Goal: Information Seeking & Learning: Learn about a topic

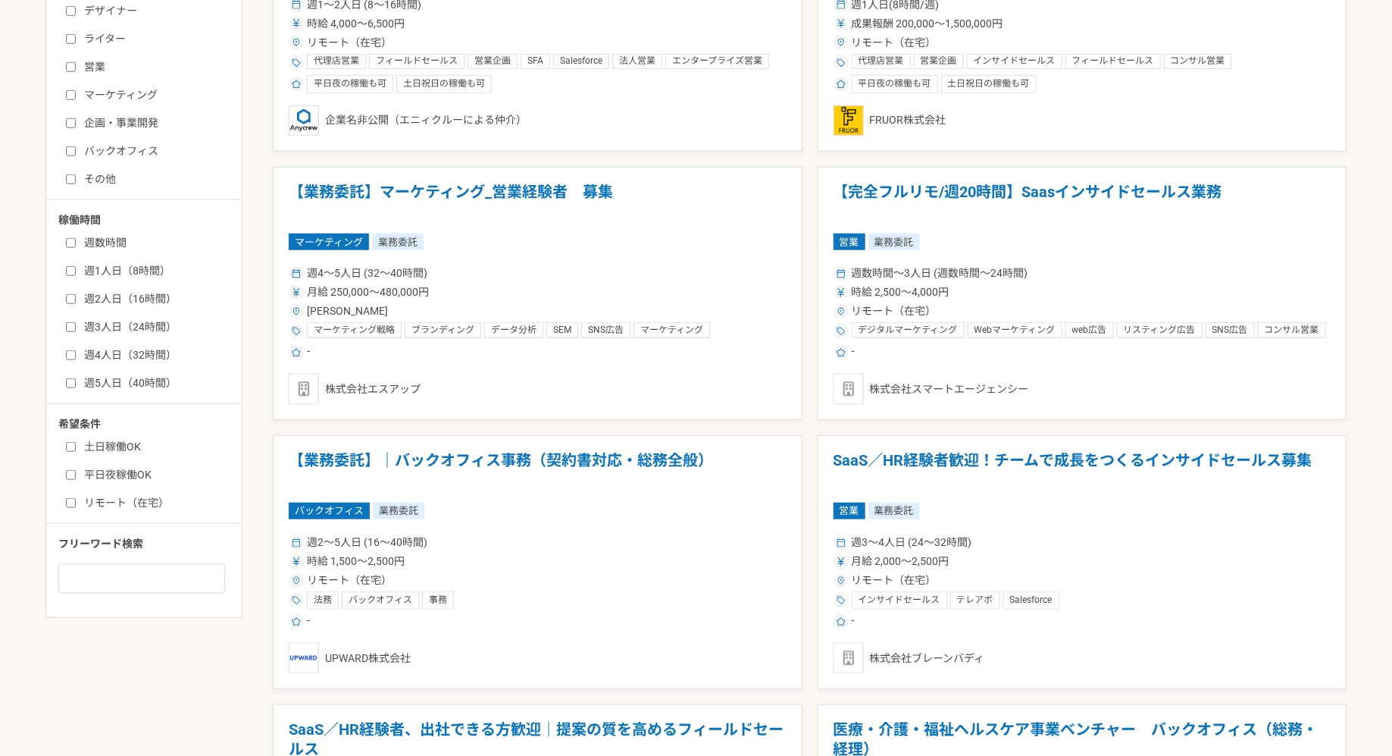
scroll to position [505, 0]
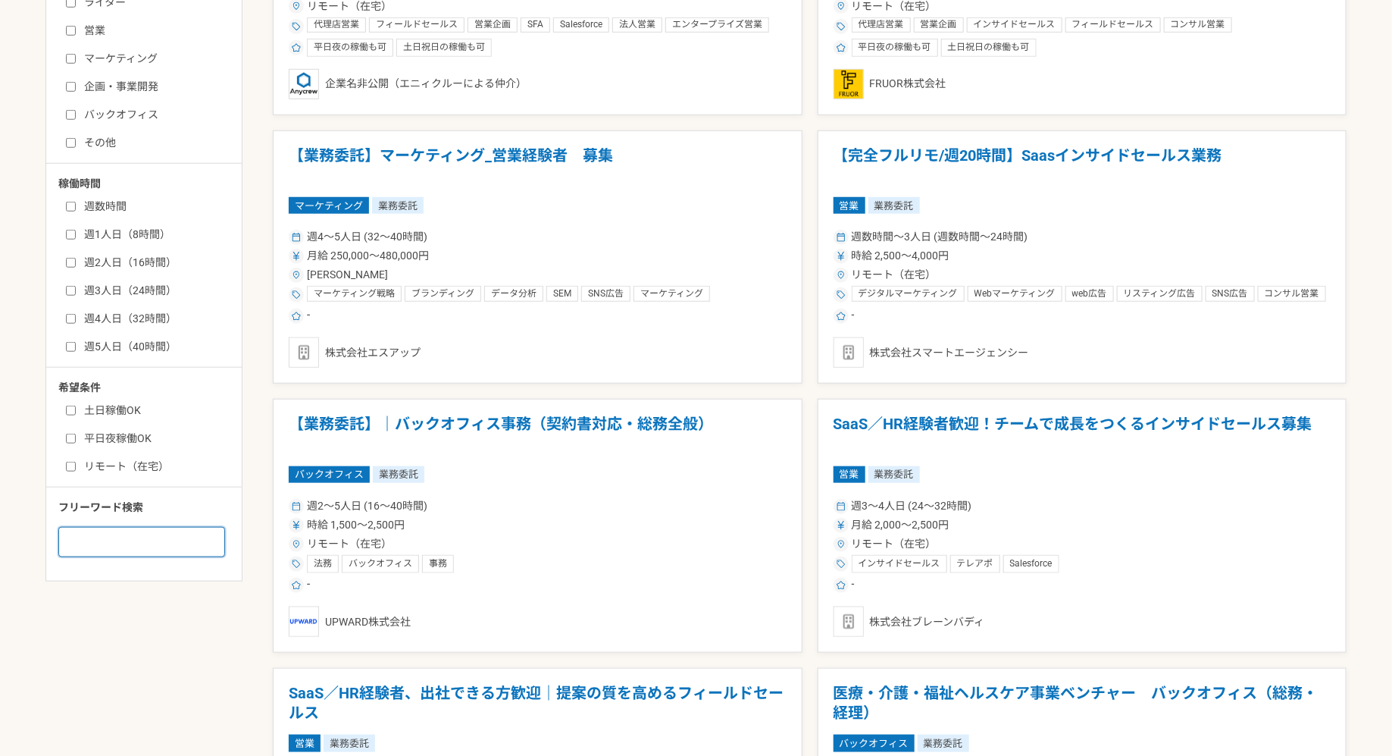
click at [164, 543] on input at bounding box center [141, 542] width 167 height 30
type input "キャリアコンサルタント"
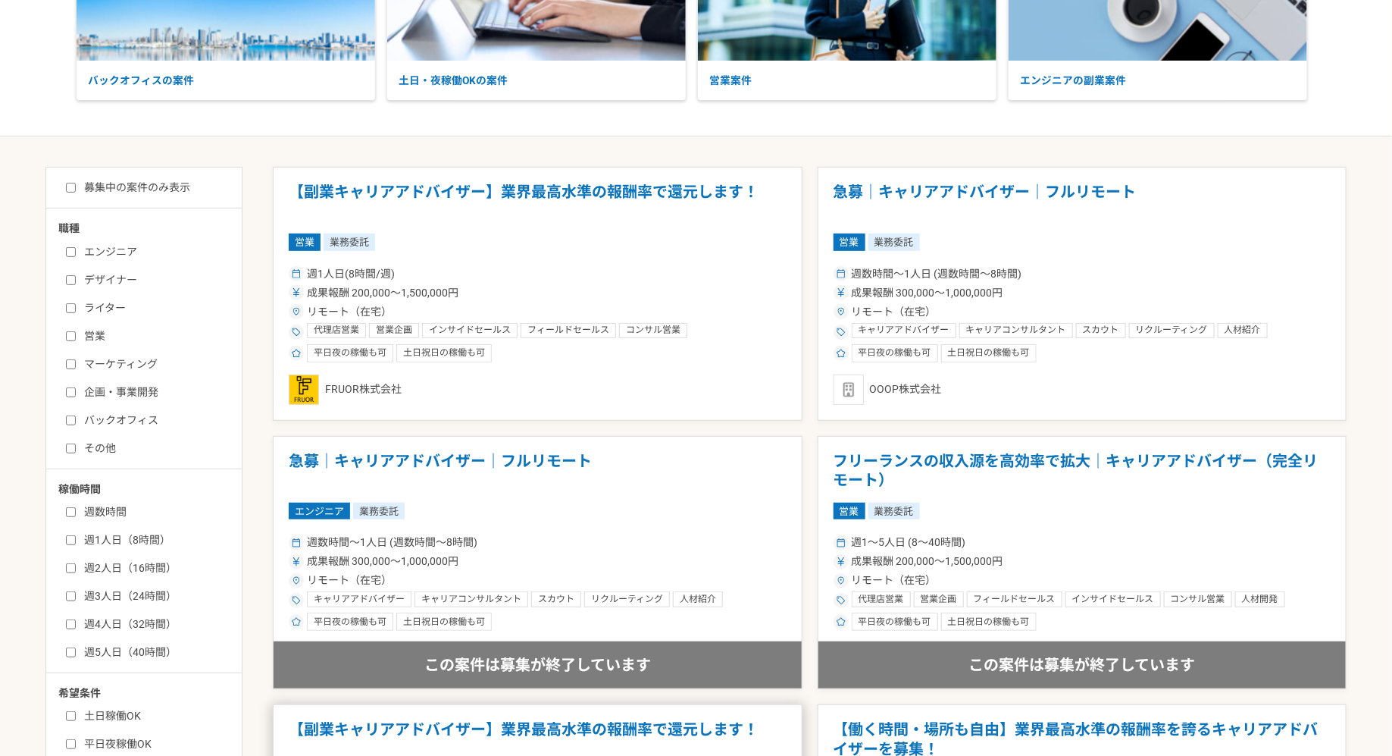
scroll to position [163, 0]
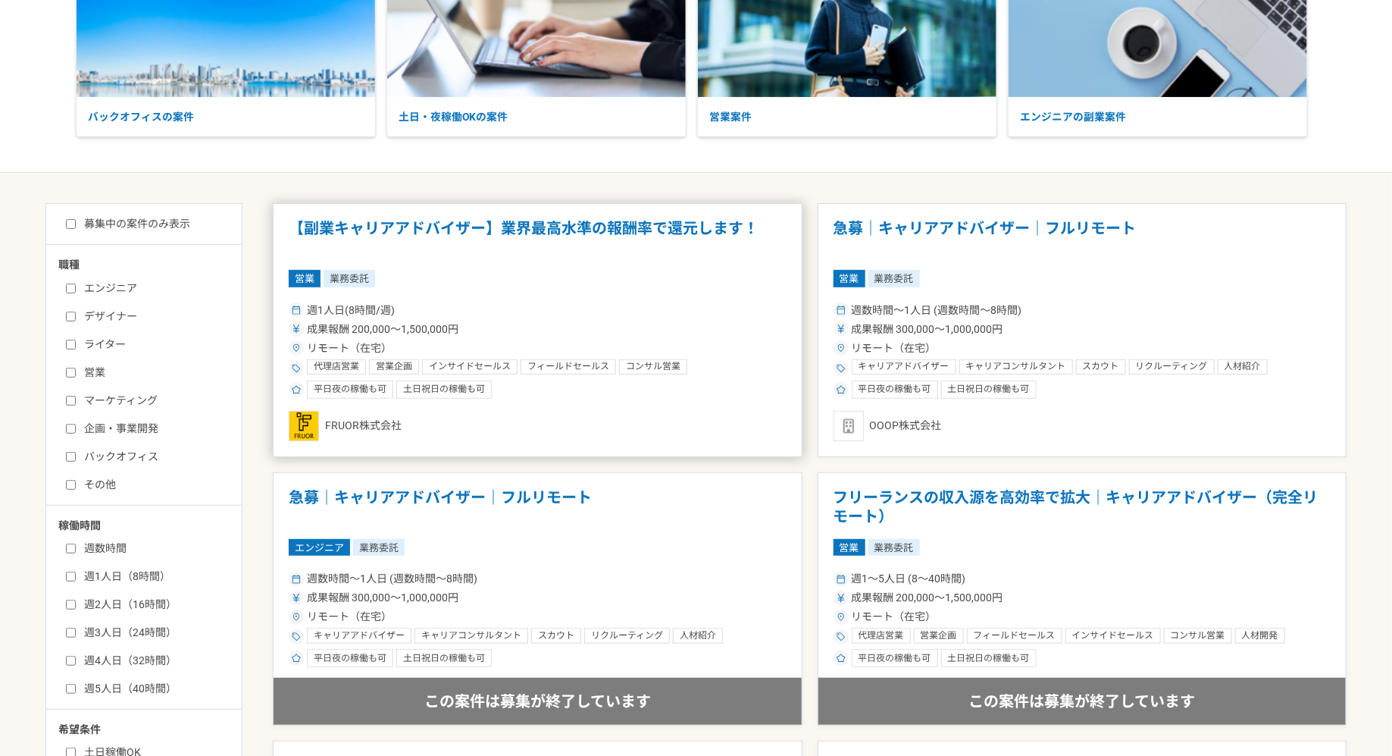
click at [512, 234] on h1 "【副業キャリアアドバイザー】業界最高水準の報酬率で還元します！" at bounding box center [538, 238] width 498 height 39
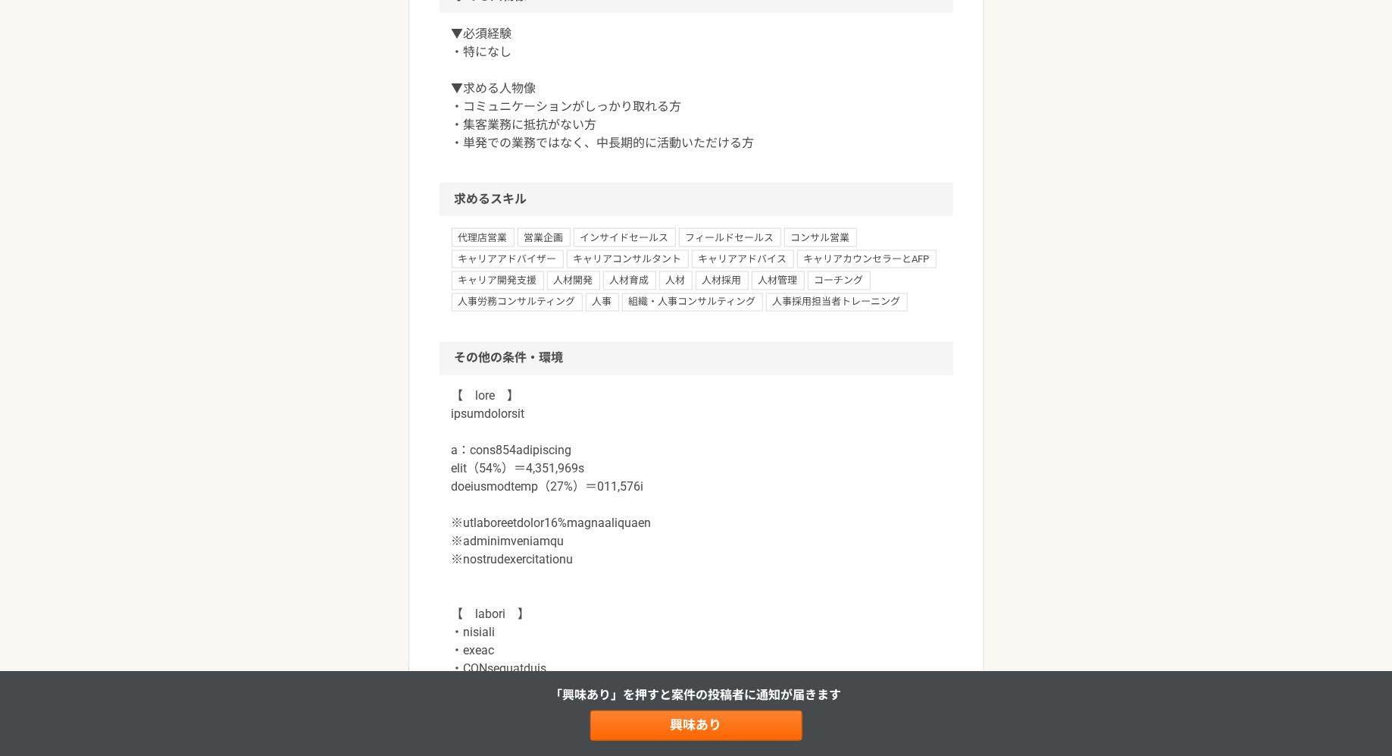
scroll to position [1128, 0]
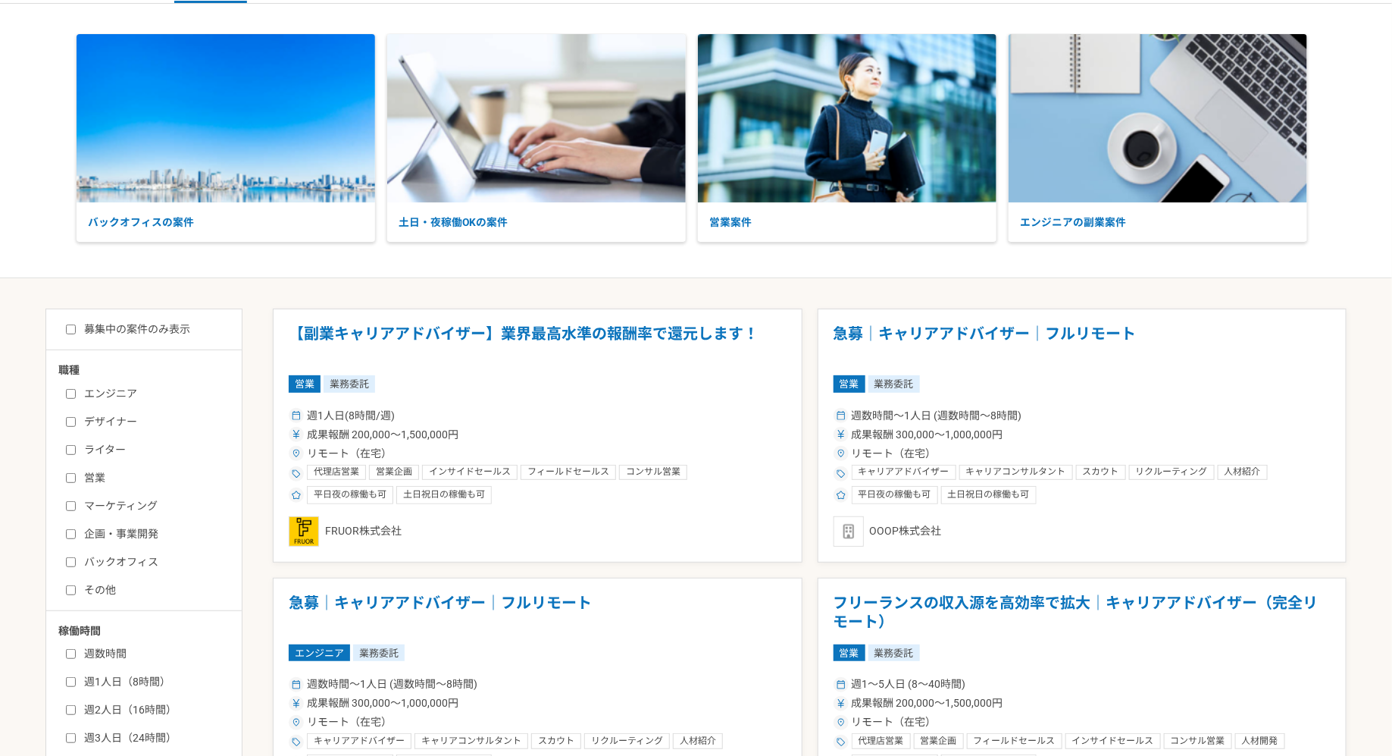
scroll to position [65, 0]
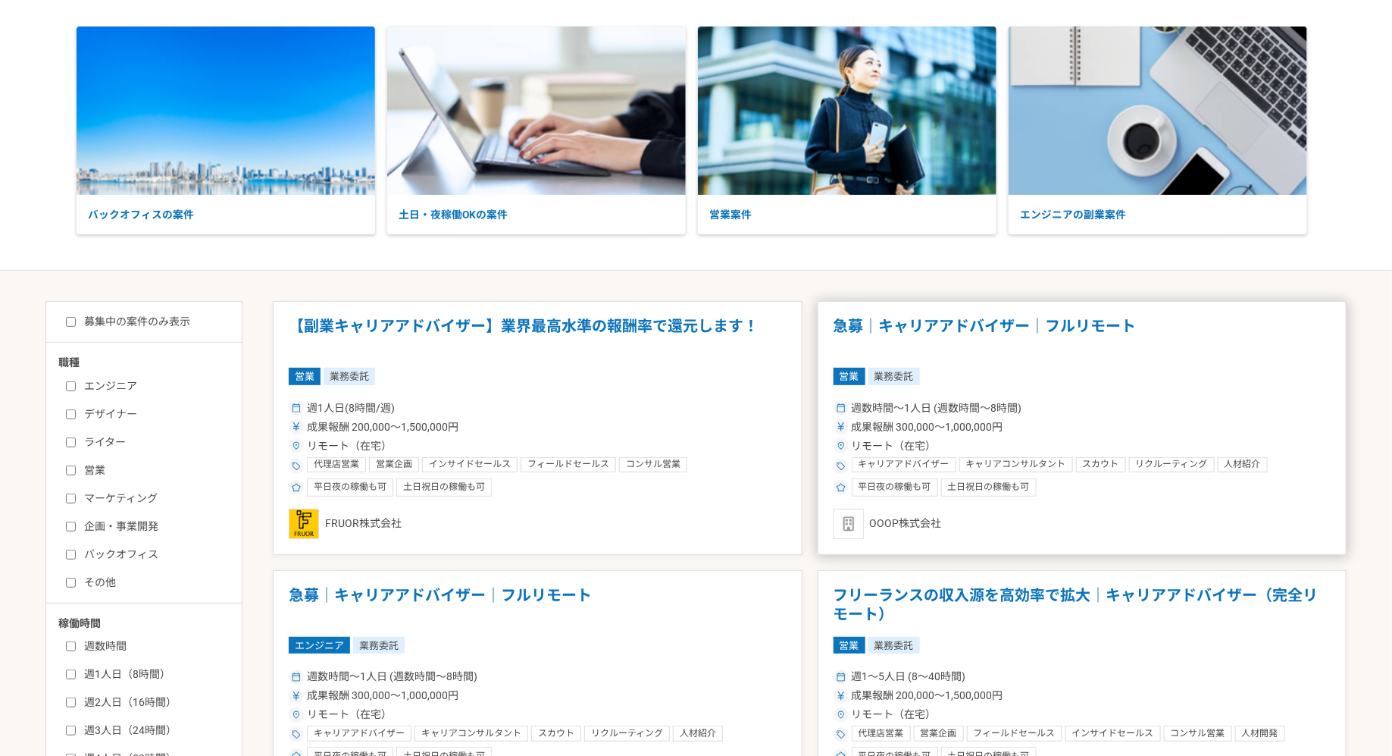
click at [942, 380] on div "営業 業務委託" at bounding box center [1083, 376] width 498 height 17
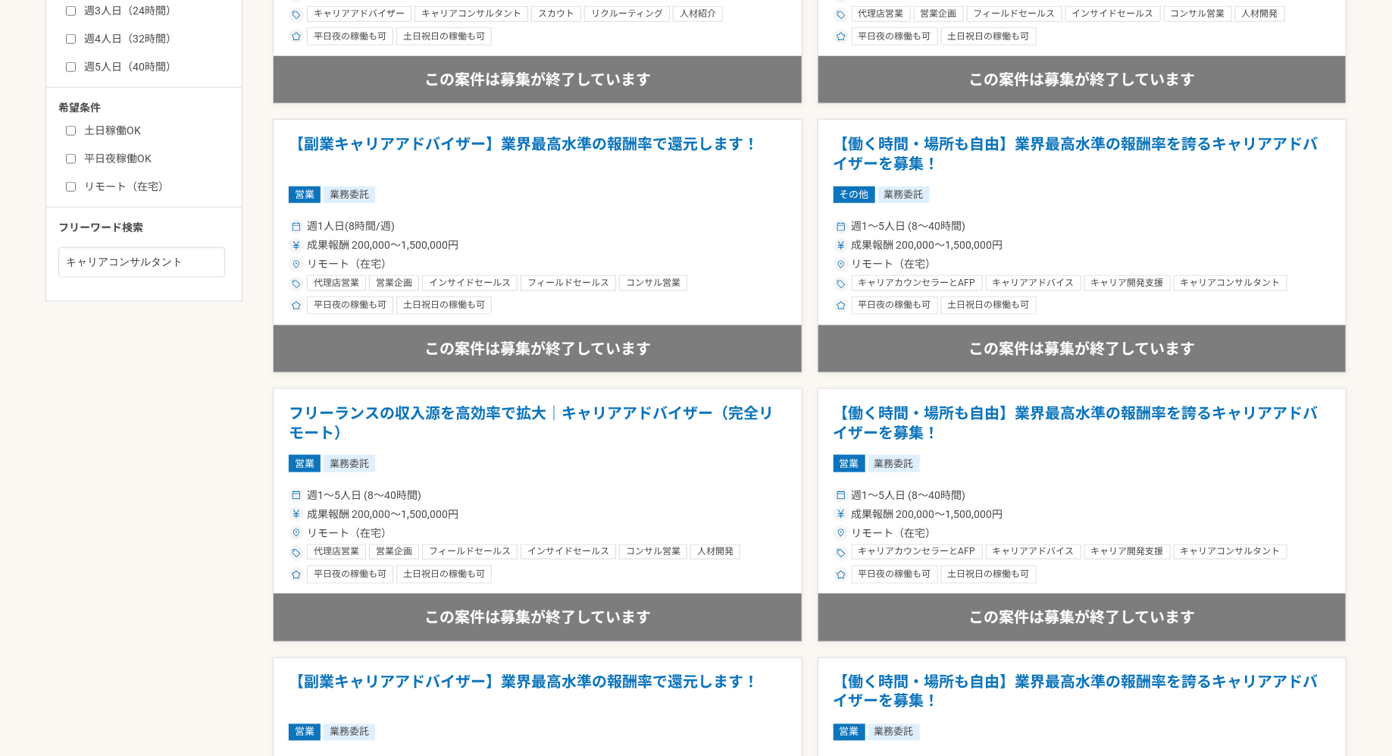
scroll to position [773, 0]
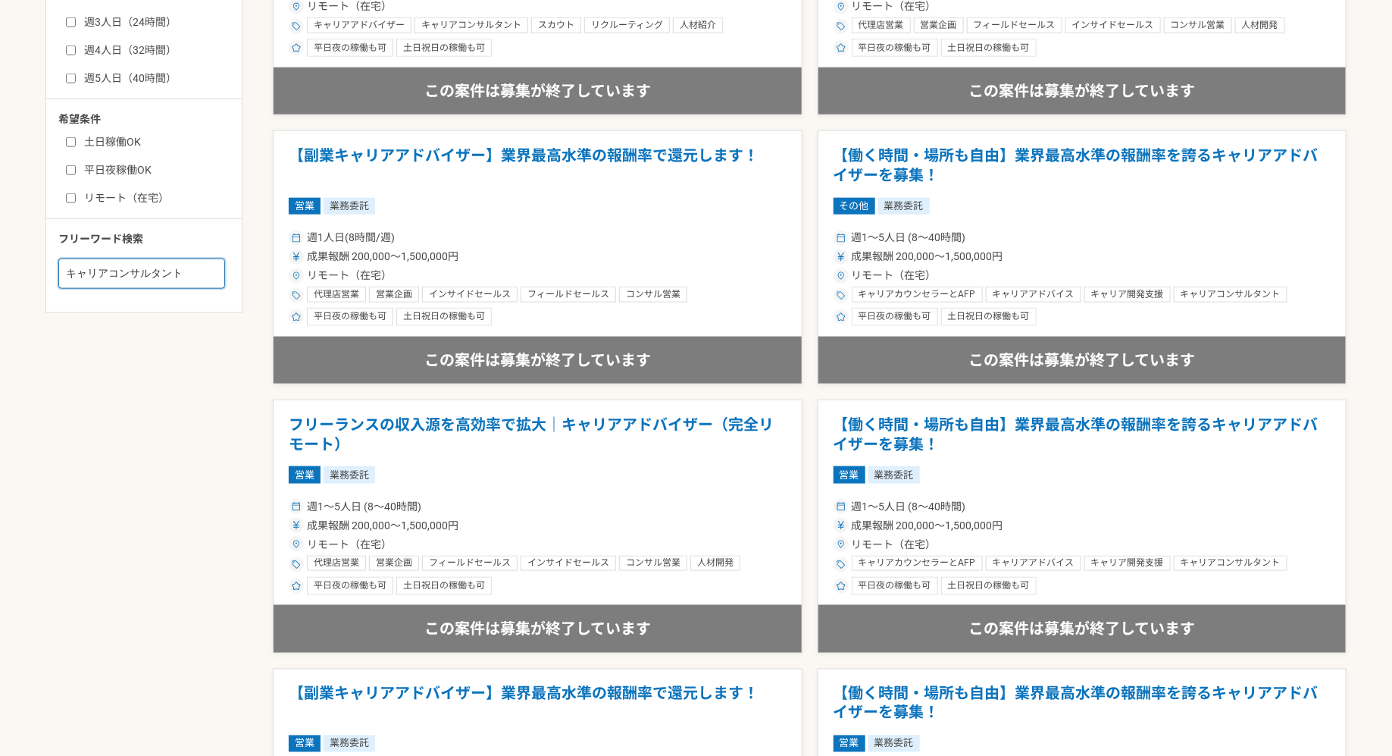
click at [192, 277] on input "キャリアコンサルタント" at bounding box center [141, 273] width 167 height 30
type input "キャリアアドバイザー"
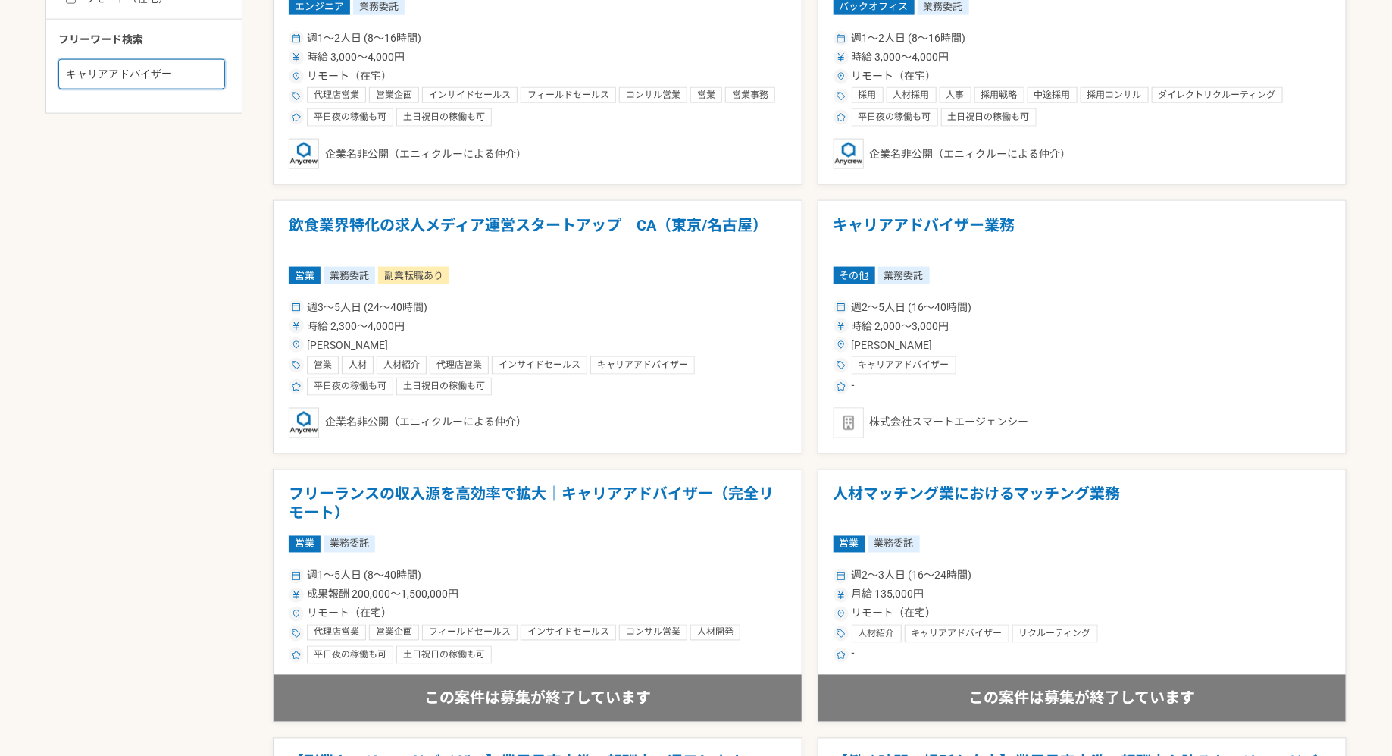
scroll to position [963, 0]
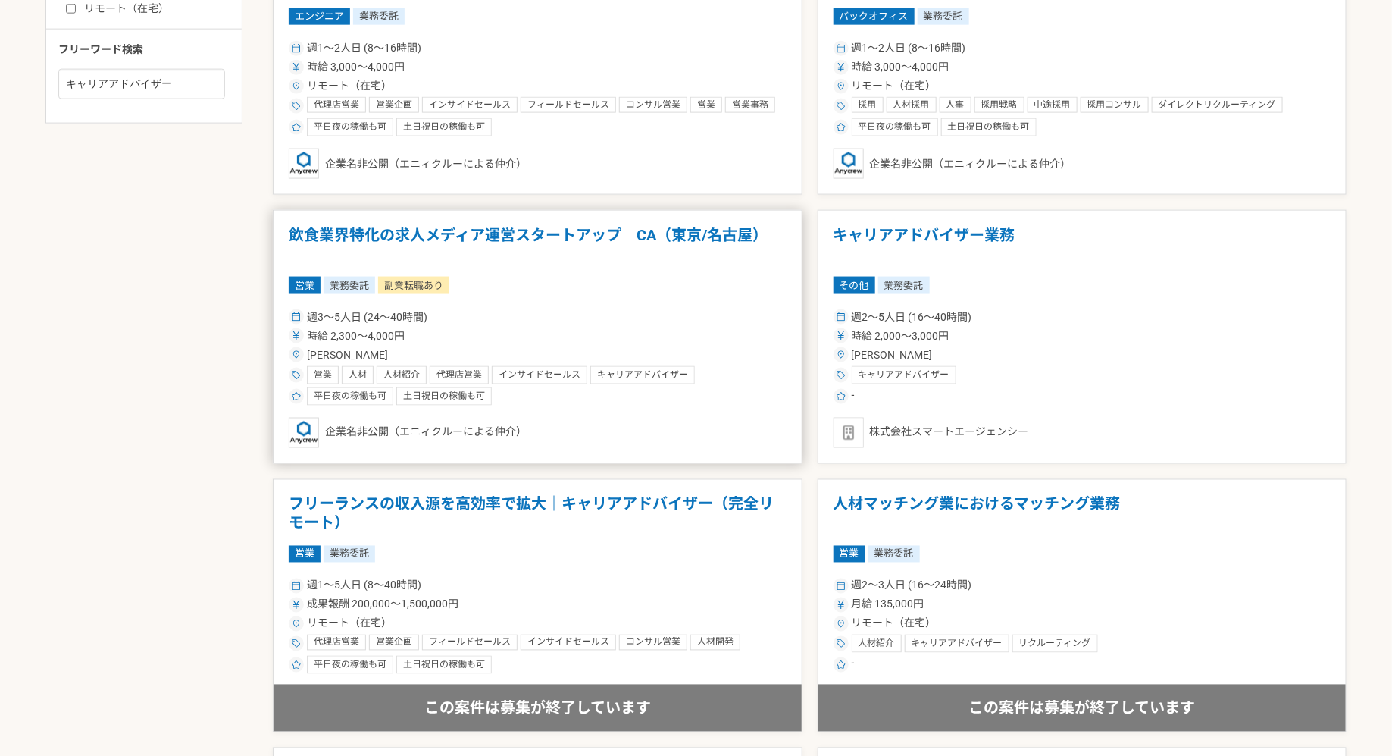
click at [610, 347] on div "[PERSON_NAME]" at bounding box center [538, 355] width 498 height 16
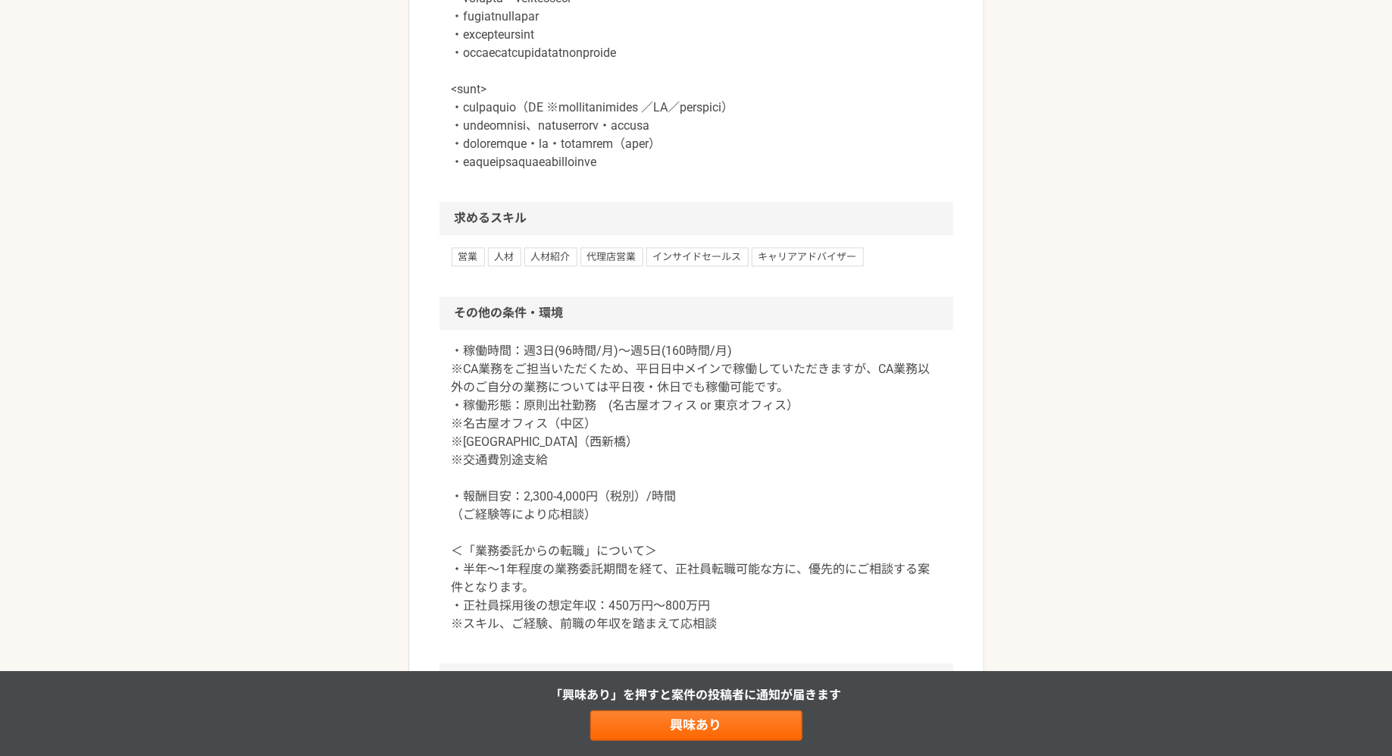
scroll to position [1430, 0]
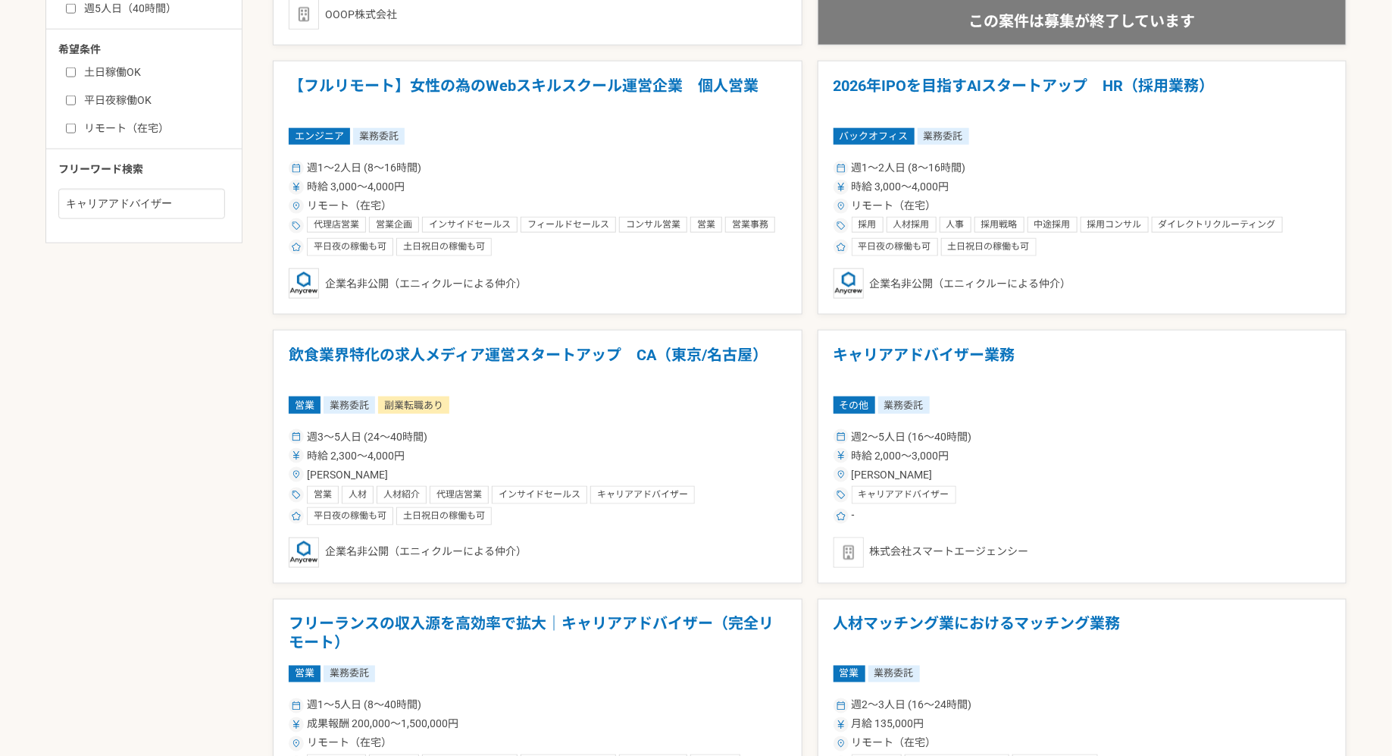
scroll to position [975, 0]
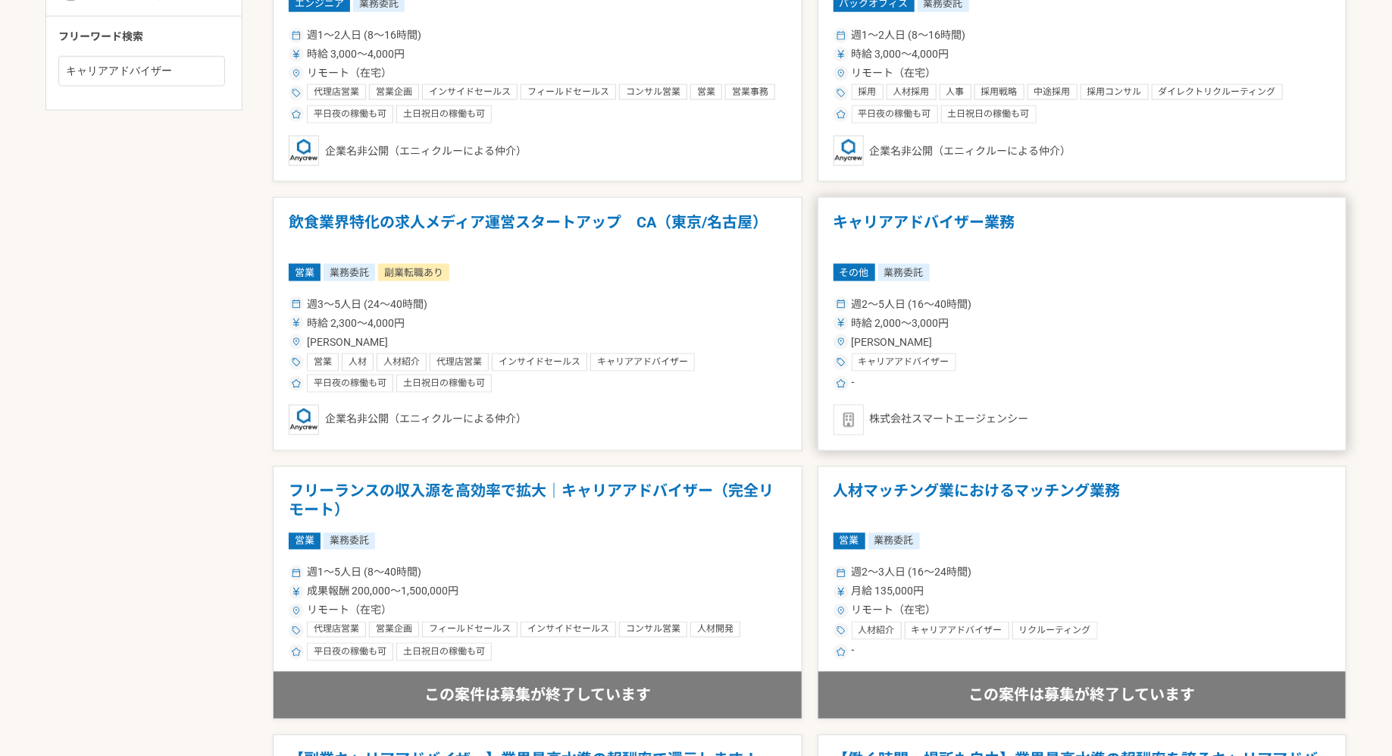
click at [920, 318] on span "時給 2,000〜3,000円" at bounding box center [901, 323] width 98 height 16
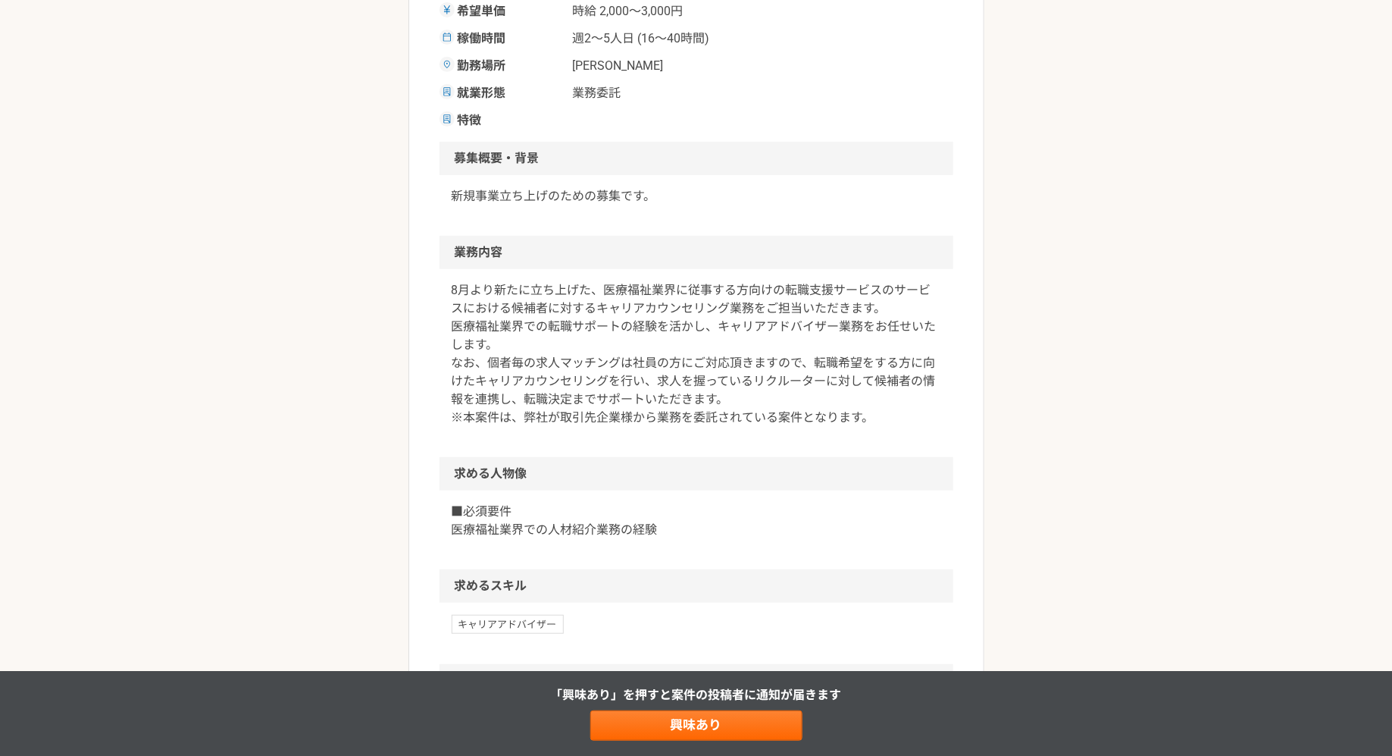
scroll to position [334, 0]
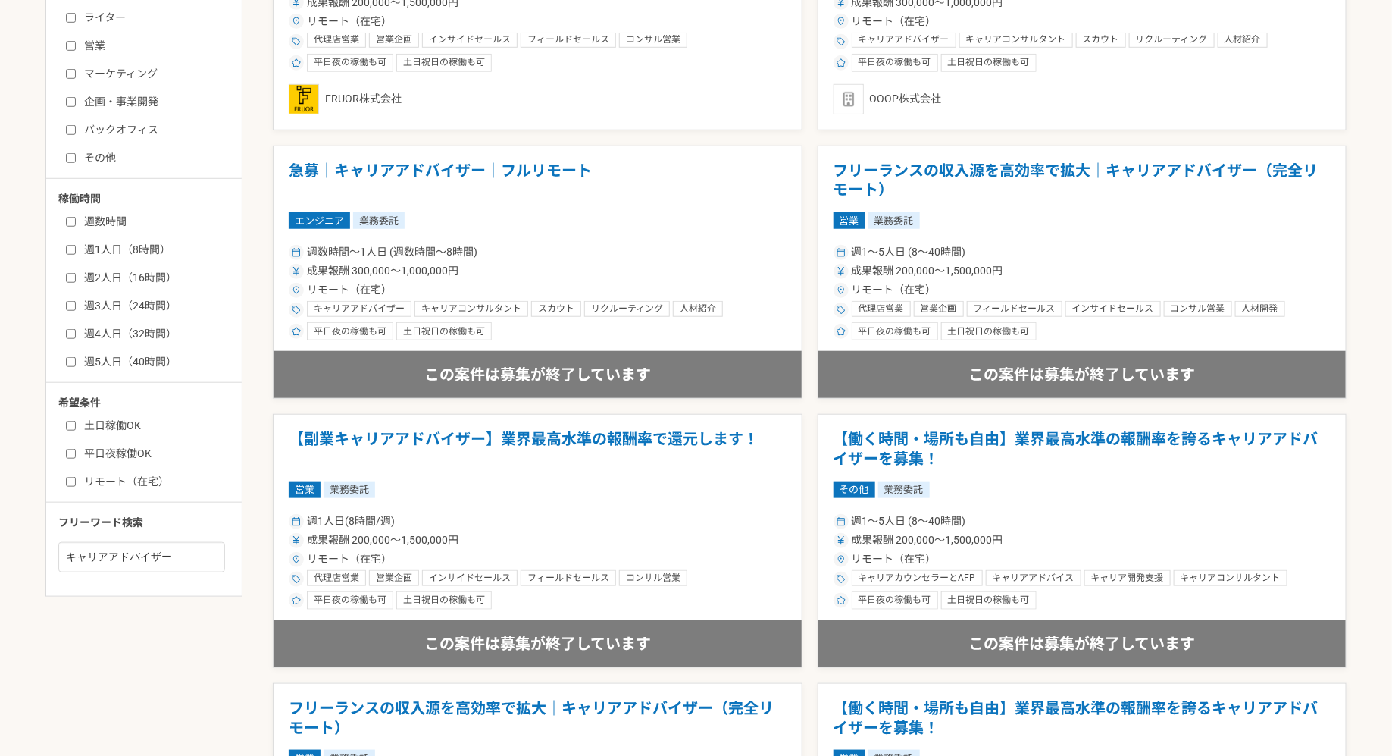
scroll to position [773, 0]
